Goal: Information Seeking & Learning: Learn about a topic

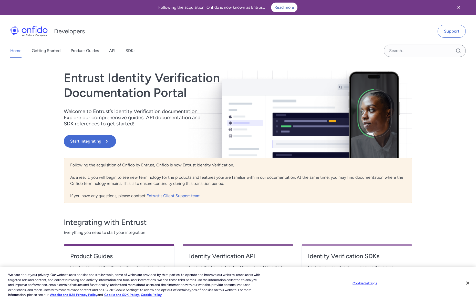
click at [262, 204] on div "Entrust Identity Verification Documentation Portal Welcome to Entrust’s Identit…" at bounding box center [238, 194] width 349 height 260
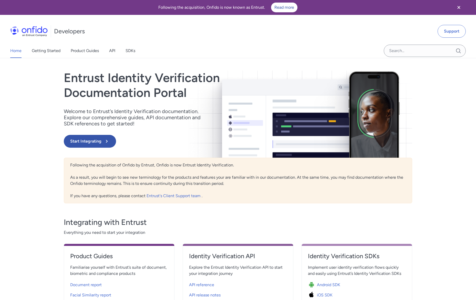
click at [107, 140] on icon at bounding box center [107, 141] width 6 height 6
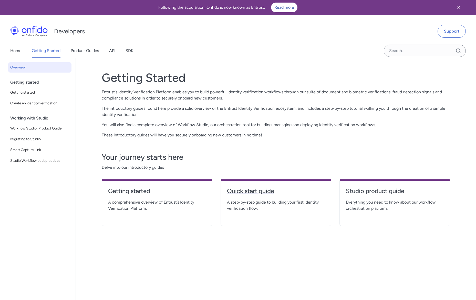
click at [246, 193] on h4 "Quick start guide" at bounding box center [276, 191] width 98 height 8
click at [139, 191] on h4 "Getting started" at bounding box center [157, 191] width 98 height 8
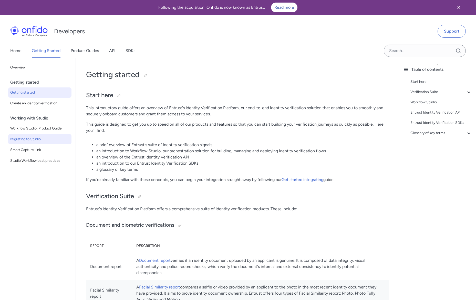
click at [32, 139] on span "Migrating to Studio" at bounding box center [39, 139] width 59 height 6
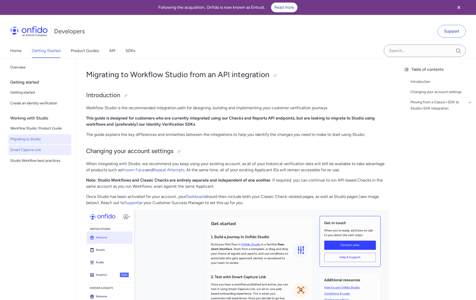
click at [36, 152] on span "Smart Capture Link" at bounding box center [39, 150] width 59 height 6
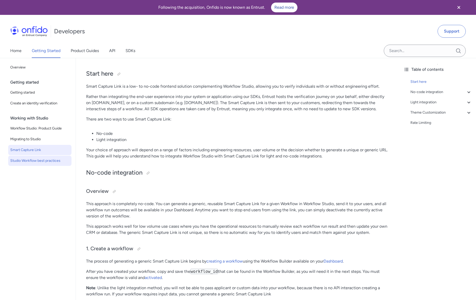
click at [28, 161] on span "Studio Workflow best practices" at bounding box center [39, 161] width 59 height 6
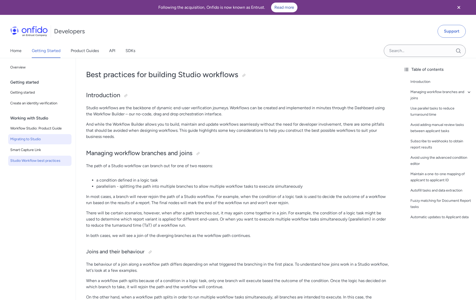
click at [44, 135] on link "Migrating to Studio" at bounding box center [39, 139] width 63 height 10
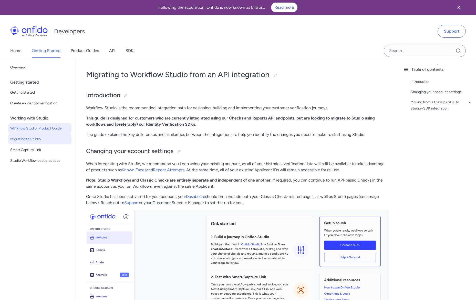
click at [43, 130] on span "Workflow Studio: Product Guide" at bounding box center [39, 128] width 59 height 6
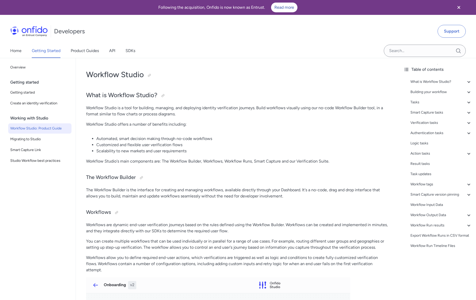
scroll to position [236, 0]
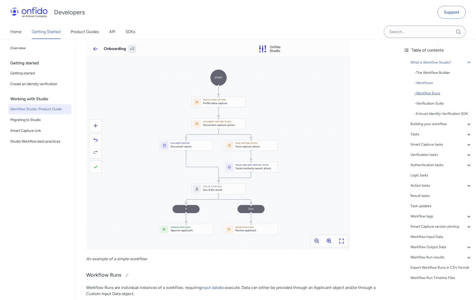
click at [433, 95] on div "- Workflow Runs" at bounding box center [443, 93] width 57 height 6
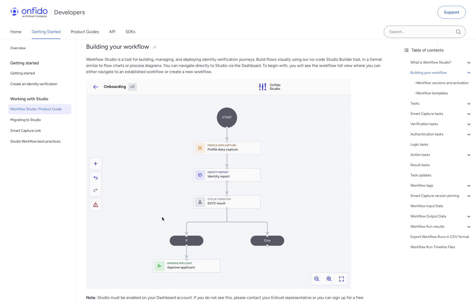
scroll to position [663, 0]
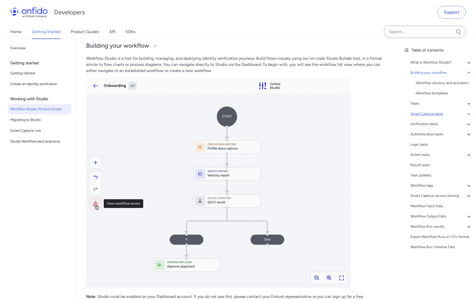
click at [433, 117] on div "Smart Capture tasks" at bounding box center [442, 114] width 62 height 6
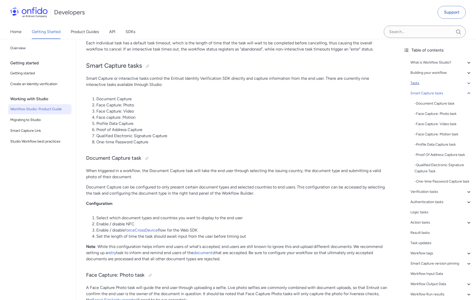
click at [419, 82] on div "Tasks" at bounding box center [442, 83] width 62 height 6
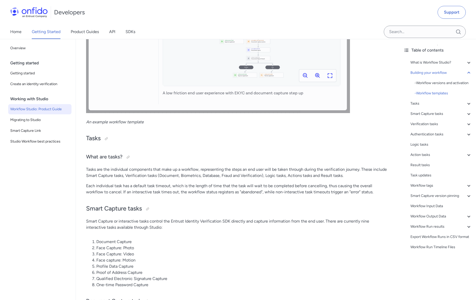
scroll to position [1401, 0]
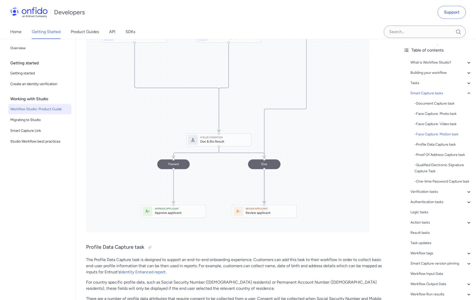
scroll to position [2854, 0]
click at [444, 203] on div "What is Workflow Studio? - The Workflow Builder - Workflows - Workflow Runs - V…" at bounding box center [437, 189] width 69 height 264
click at [441, 195] on div "Verification tasks" at bounding box center [442, 192] width 62 height 6
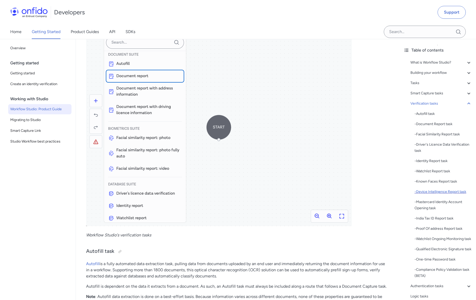
scroll to position [3647, 0]
click at [435, 198] on div "- Autofill task - Document Report task - Facial Similarity Report task - Driver…" at bounding box center [443, 195] width 57 height 168
click at [436, 200] on div "- Mastercard Identity Account Opening task" at bounding box center [443, 205] width 57 height 12
